Goal: Answer question/provide support

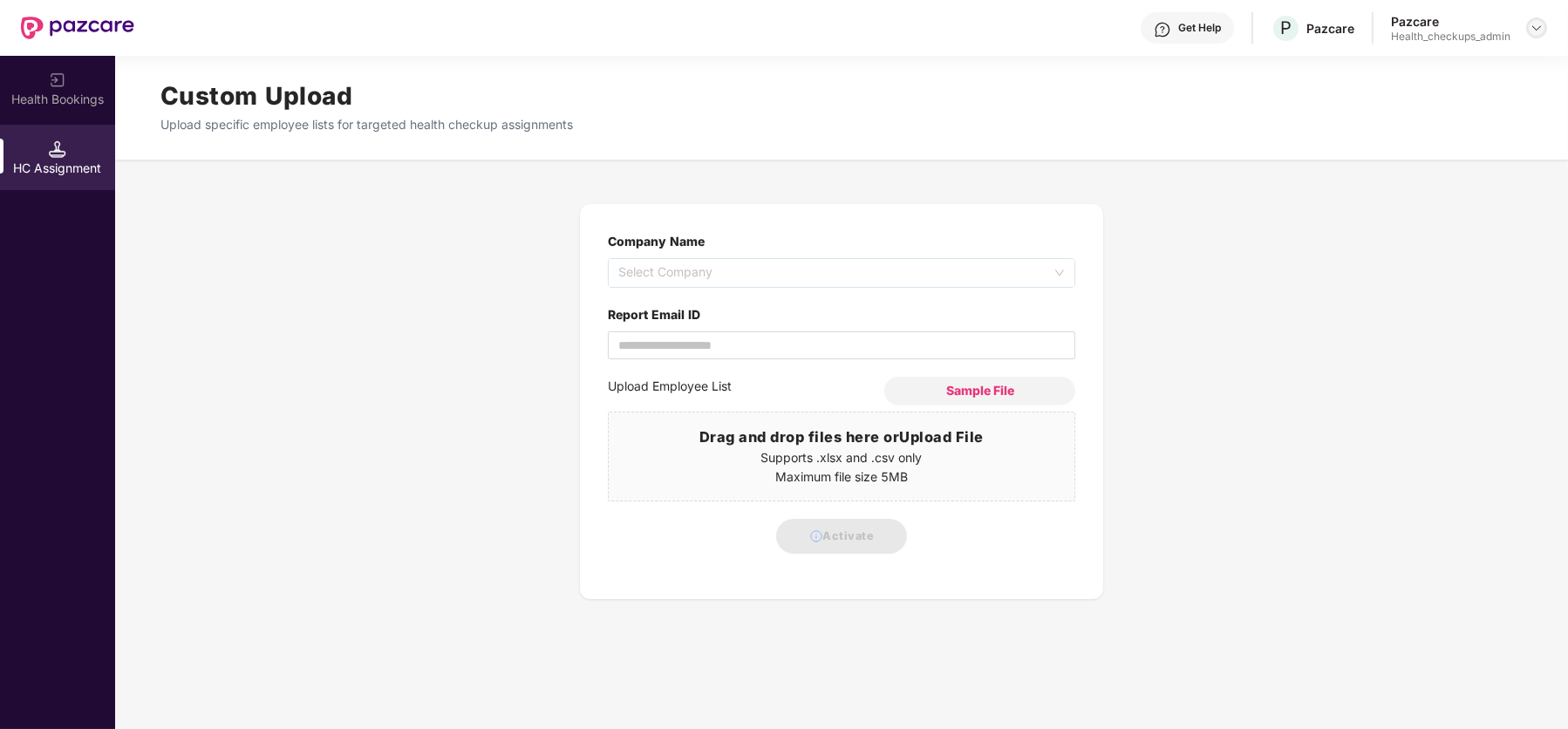
click at [1535, 34] on img at bounding box center [1535, 27] width 14 height 14
click at [1477, 80] on div "User view" at bounding box center [1456, 68] width 226 height 34
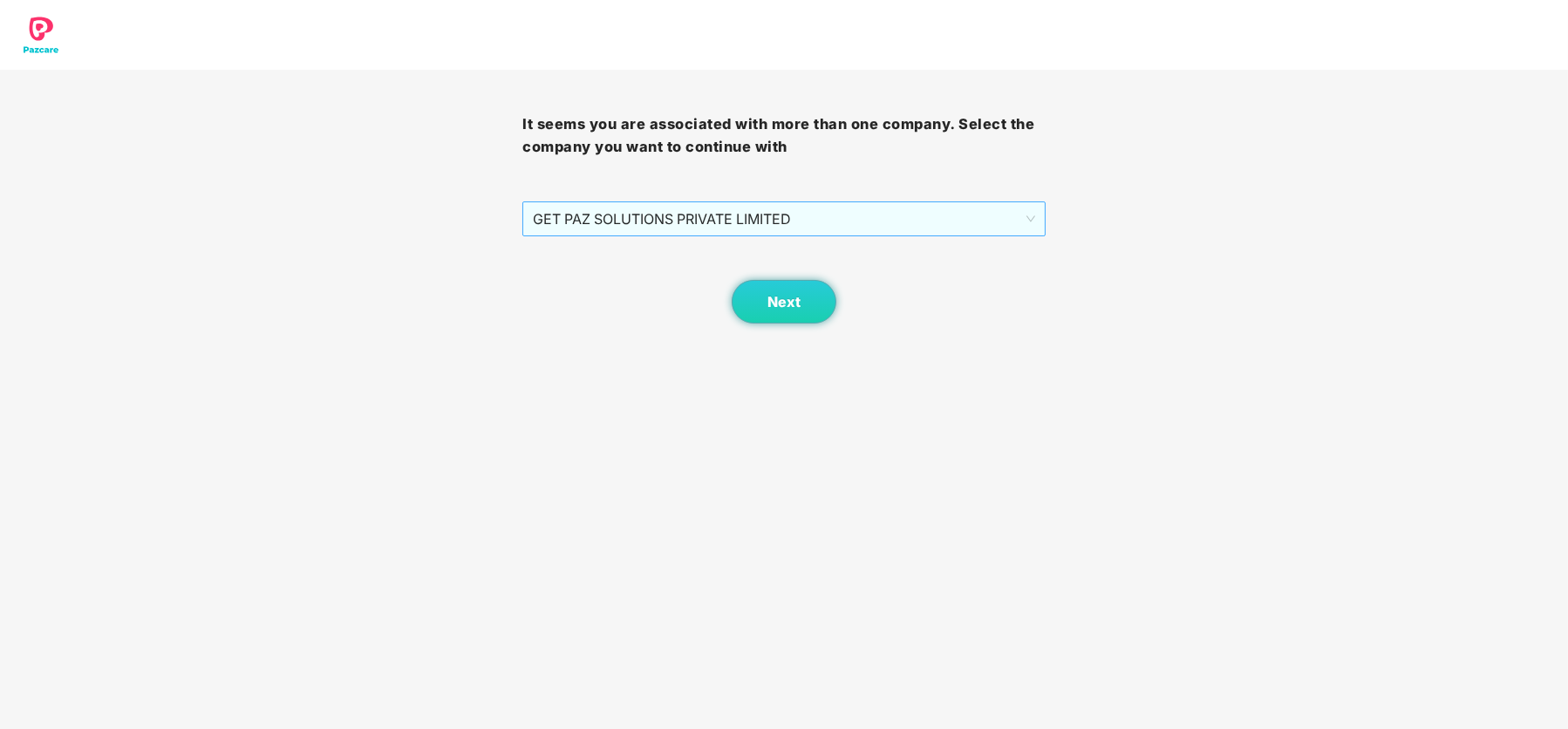
click at [779, 235] on span "GET PAZ SOLUTIONS PRIVATE LIMITED" at bounding box center [783, 218] width 501 height 34
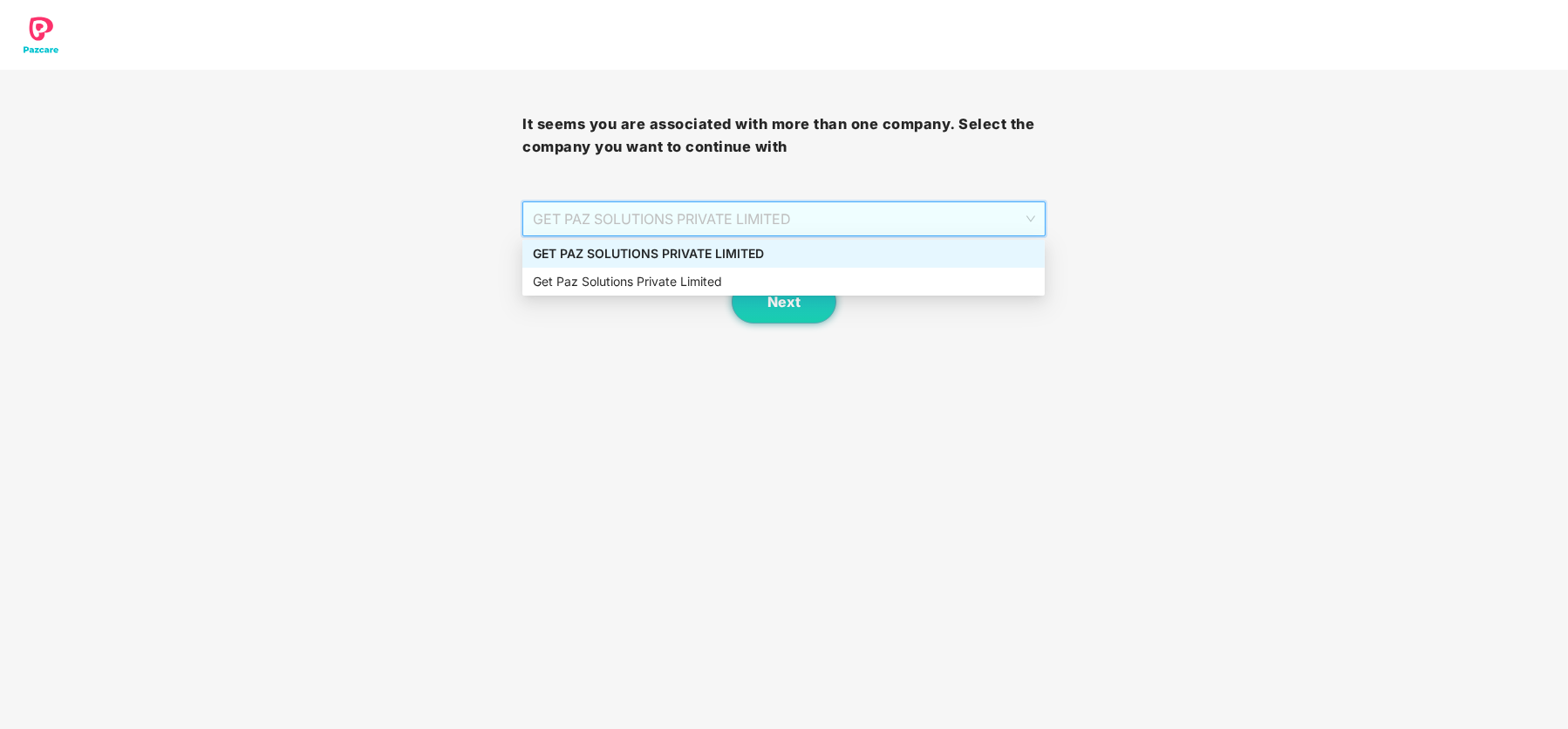
click at [770, 260] on div "GET PAZ SOLUTIONS PRIVATE LIMITED" at bounding box center [783, 254] width 501 height 19
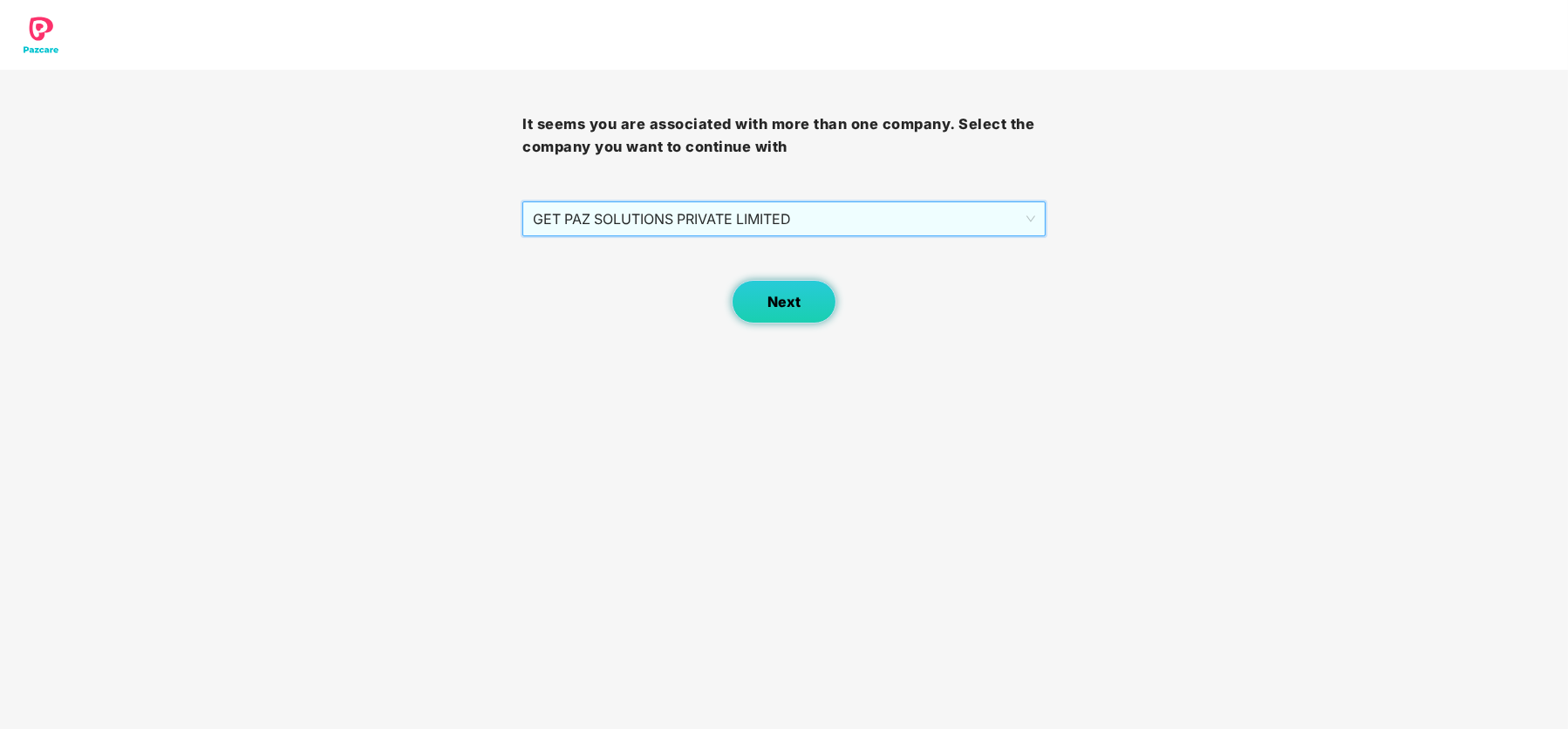
click at [774, 304] on span "Next" at bounding box center [784, 302] width 34 height 16
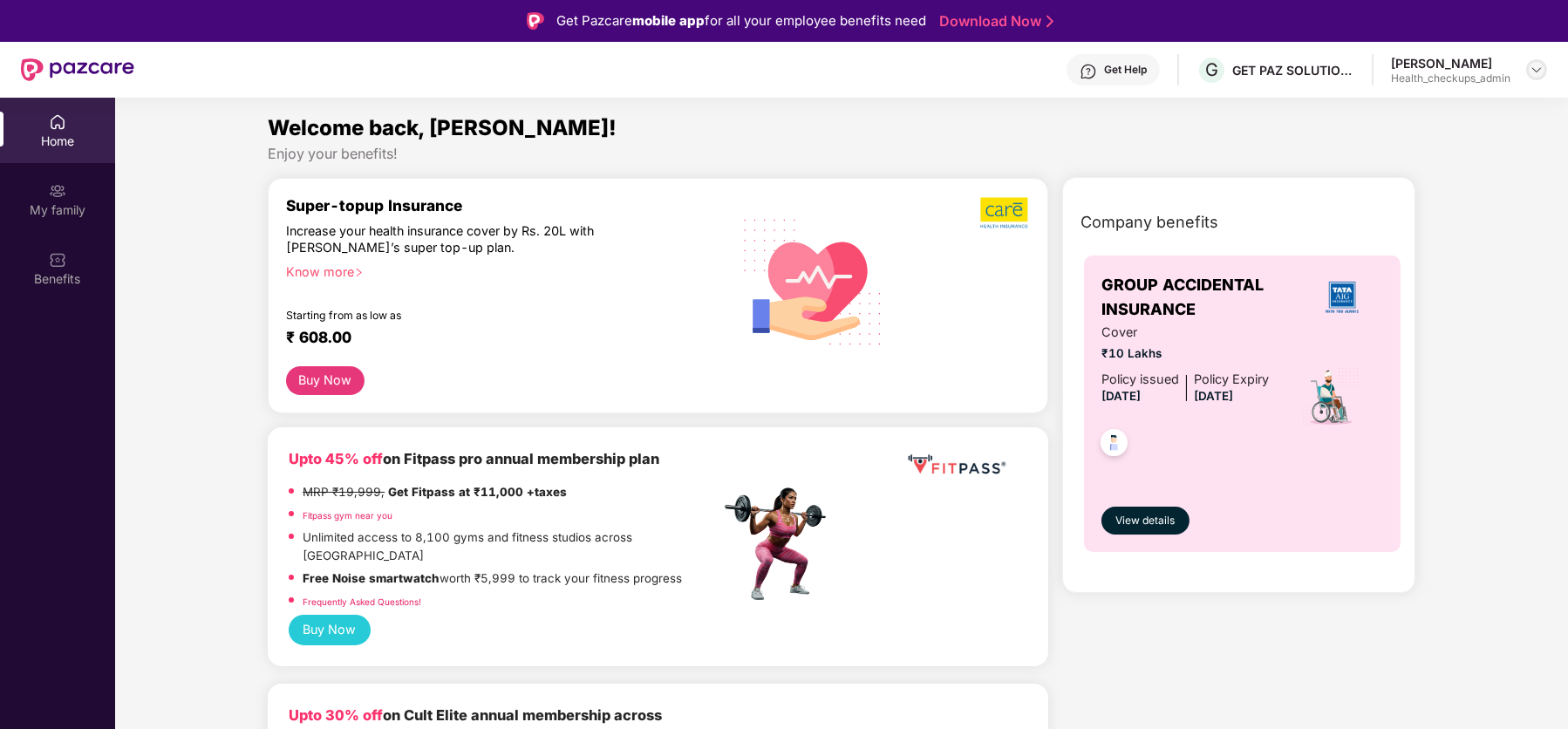
click at [1529, 70] on img at bounding box center [1535, 69] width 14 height 14
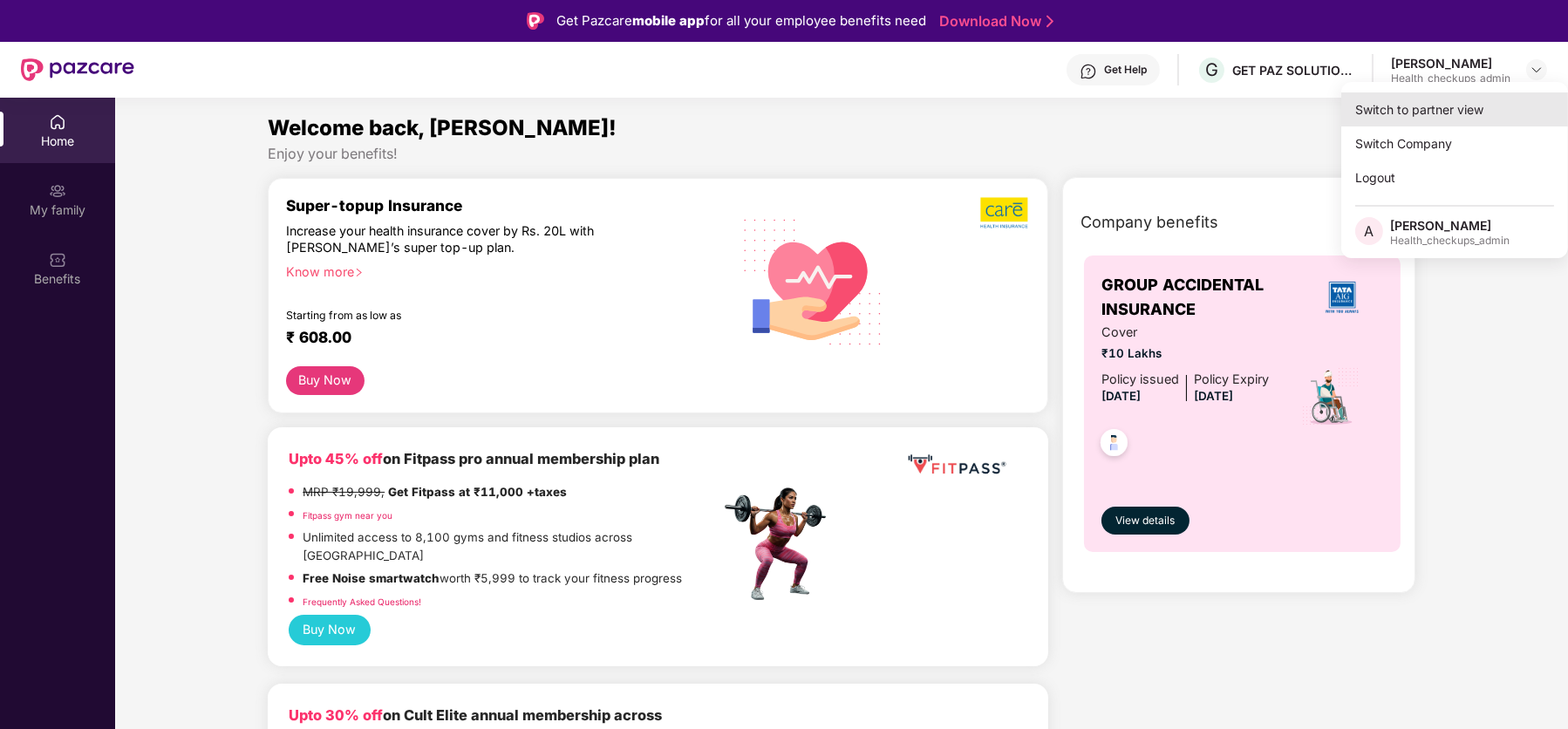
click at [1430, 115] on div "Switch to partner view" at bounding box center [1454, 110] width 226 height 34
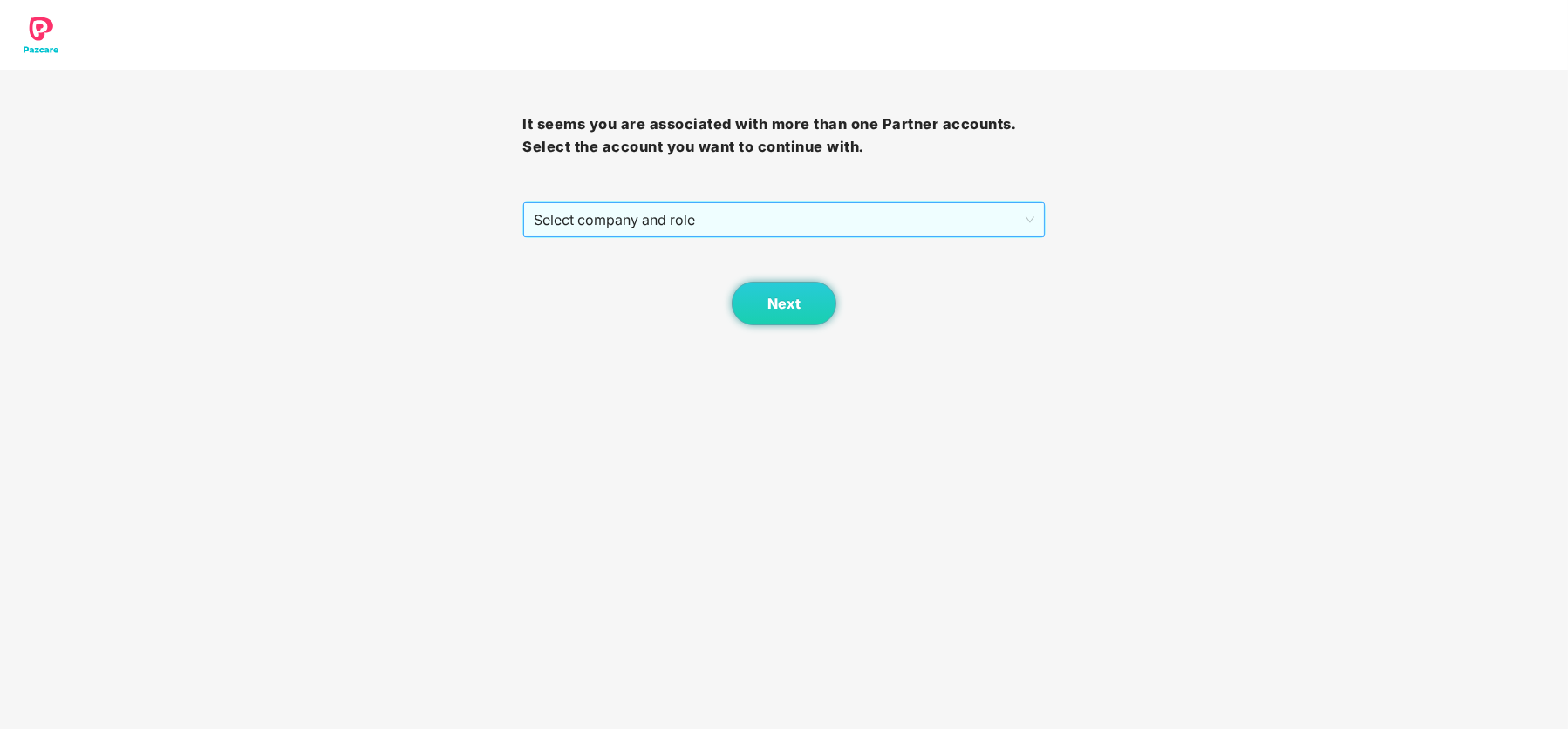
click at [652, 232] on span "Select company and role" at bounding box center [784, 219] width 500 height 34
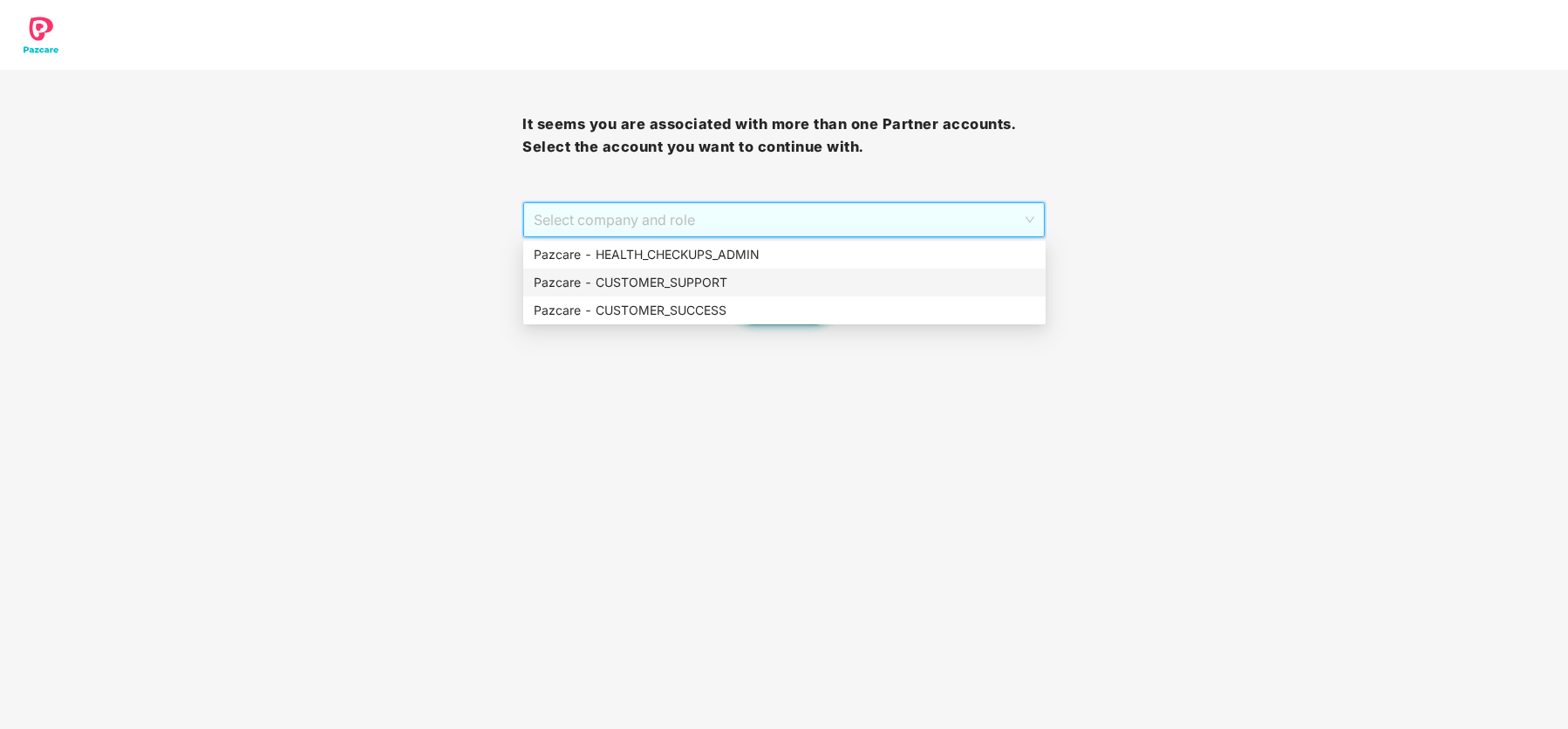
click at [655, 275] on div "Pazcare - CUSTOMER_SUPPORT" at bounding box center [784, 282] width 501 height 19
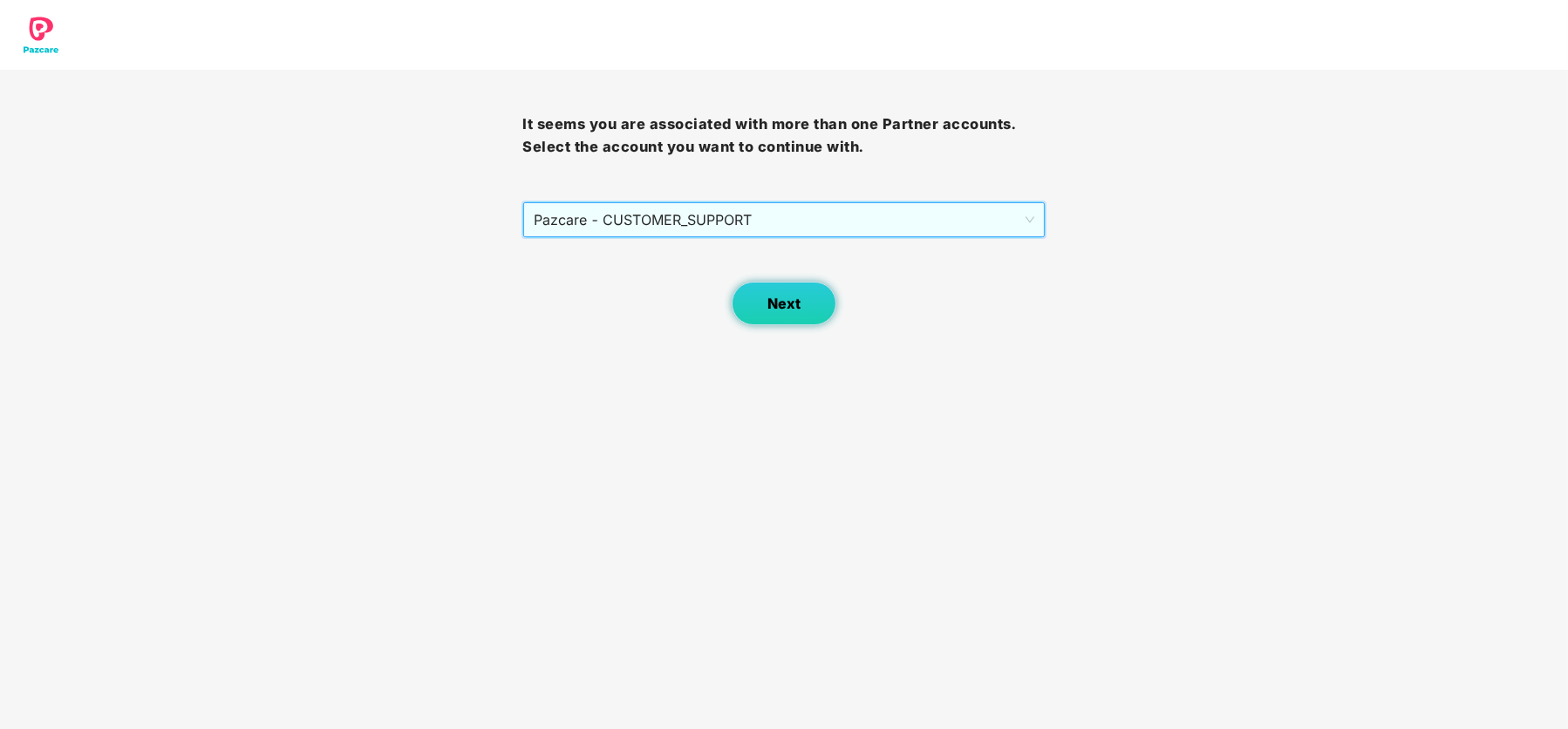
click at [777, 307] on span "Next" at bounding box center [784, 303] width 34 height 16
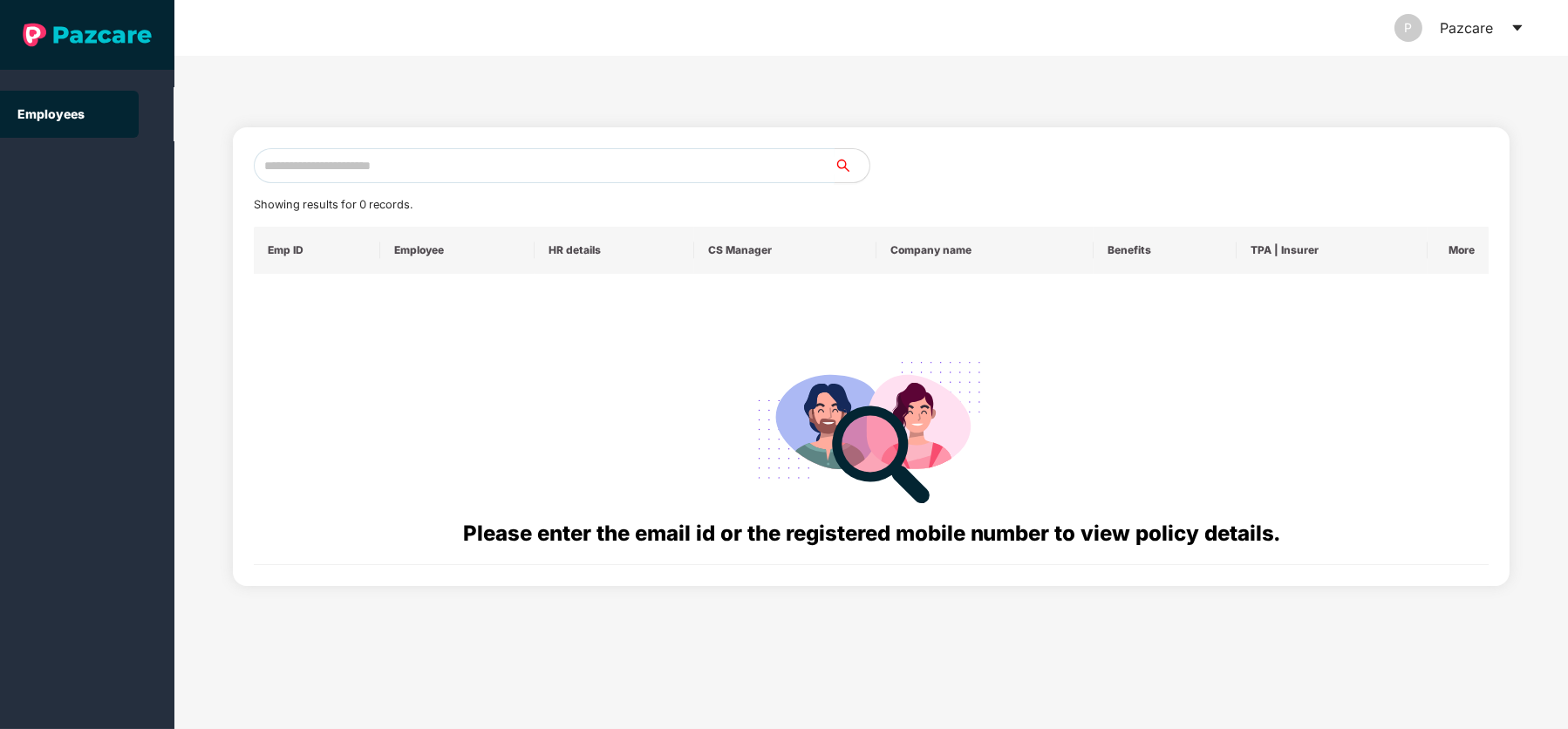
click at [470, 153] on input "text" at bounding box center [544, 166] width 581 height 35
paste input "**********"
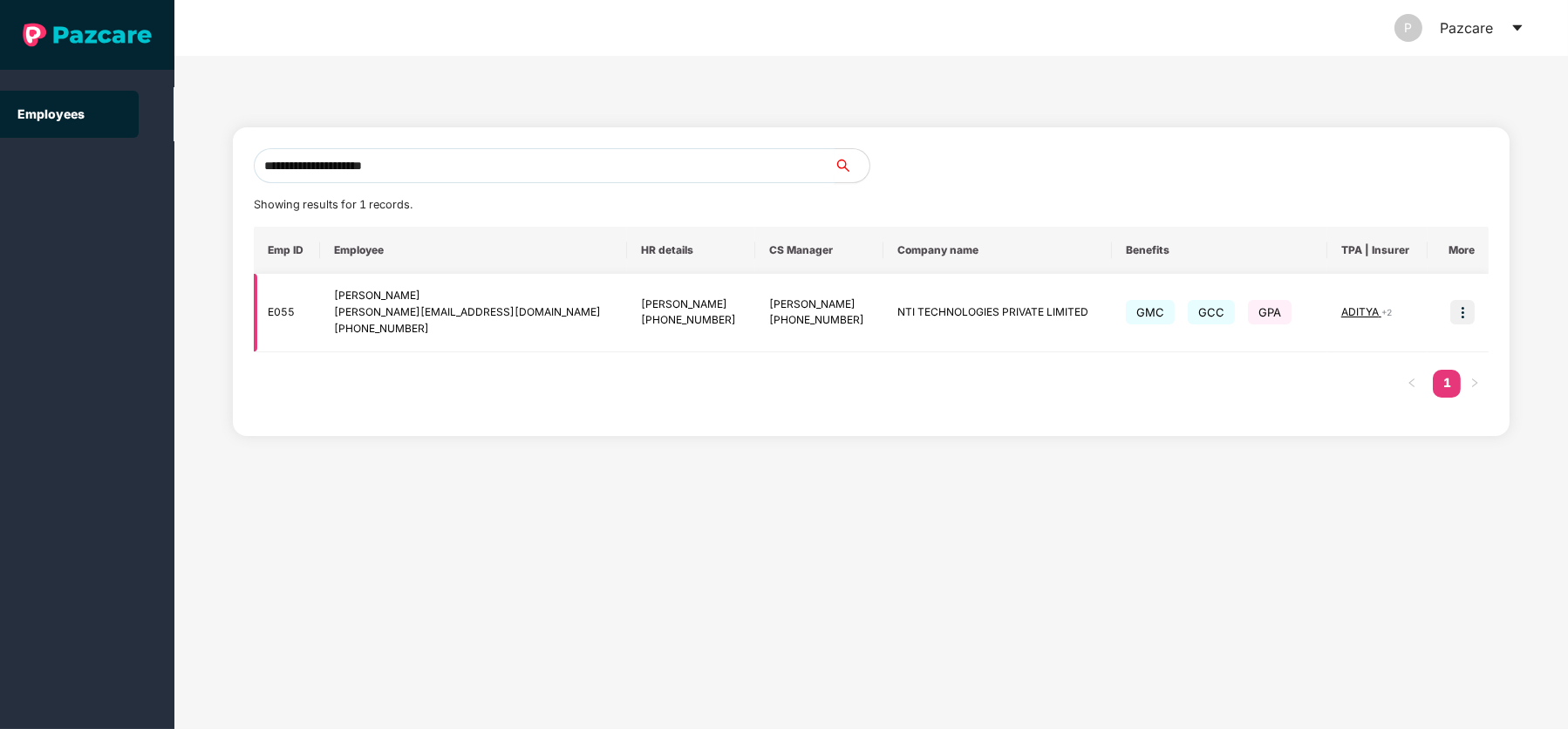
type input "**********"
drag, startPoint x: 364, startPoint y: 329, endPoint x: 461, endPoint y: 326, distance: 97.0
click at [461, 329] on div "[PHONE_NUMBER]" at bounding box center [474, 329] width 279 height 16
copy div "8197746995"
click at [1510, 25] on icon "caret-down" at bounding box center [1516, 27] width 14 height 14
